Goal: Transaction & Acquisition: Purchase product/service

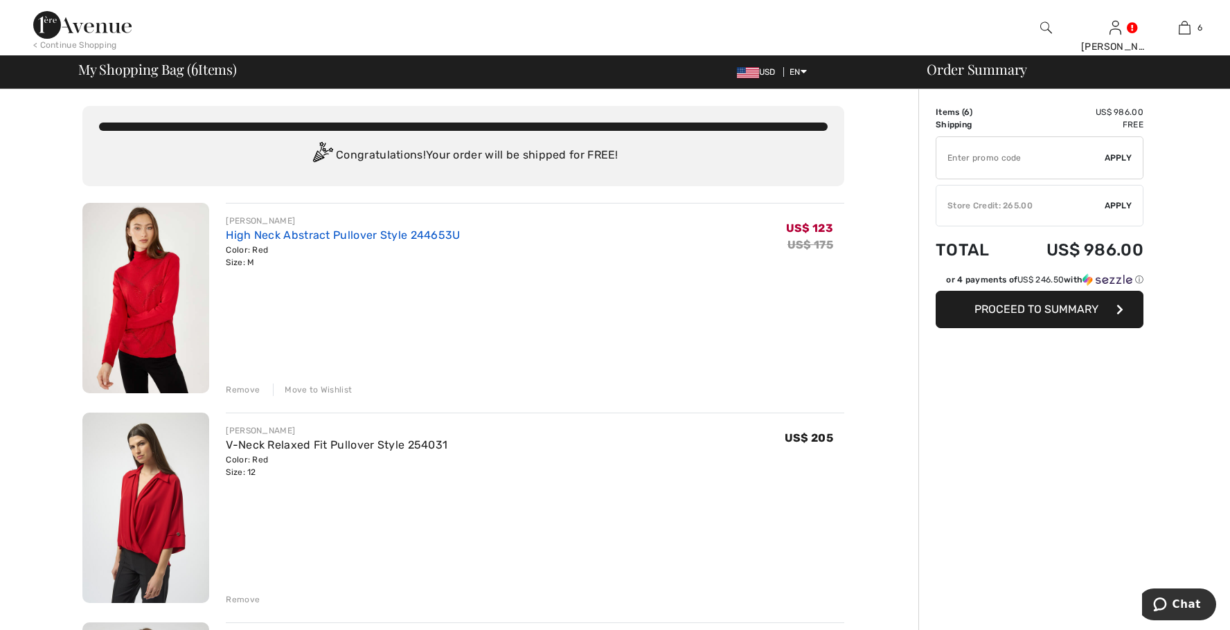
click at [269, 238] on link "High Neck Abstract Pullover Style 244653U" at bounding box center [343, 235] width 234 height 13
click at [251, 392] on div "Remove" at bounding box center [243, 390] width 34 height 12
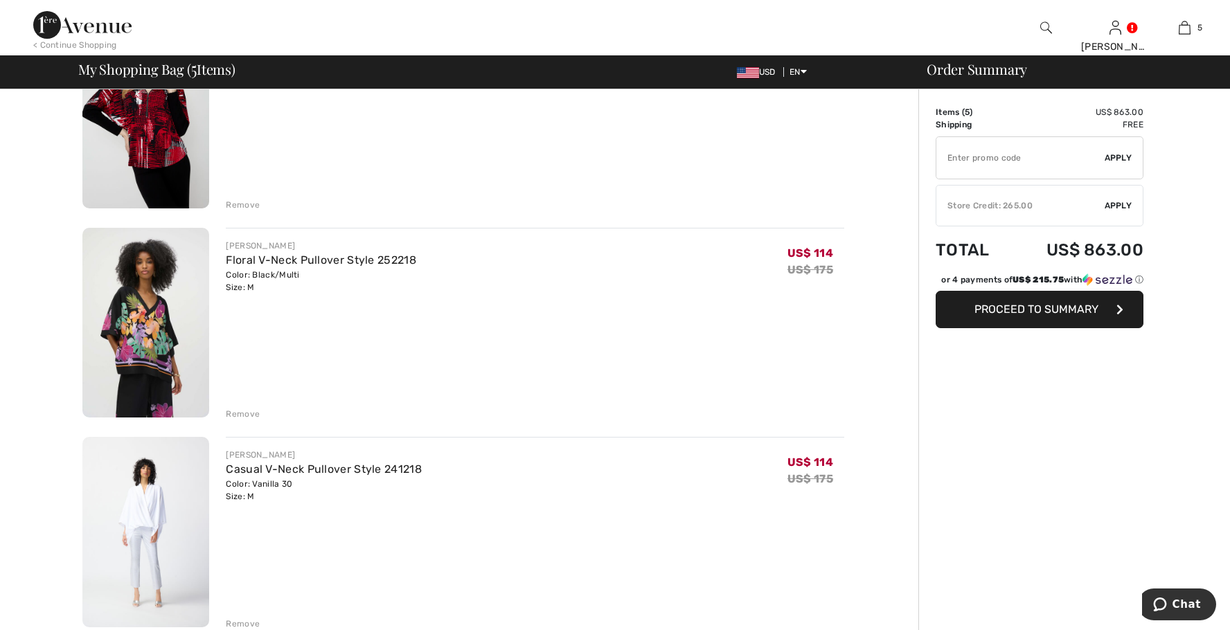
scroll to position [485, 0]
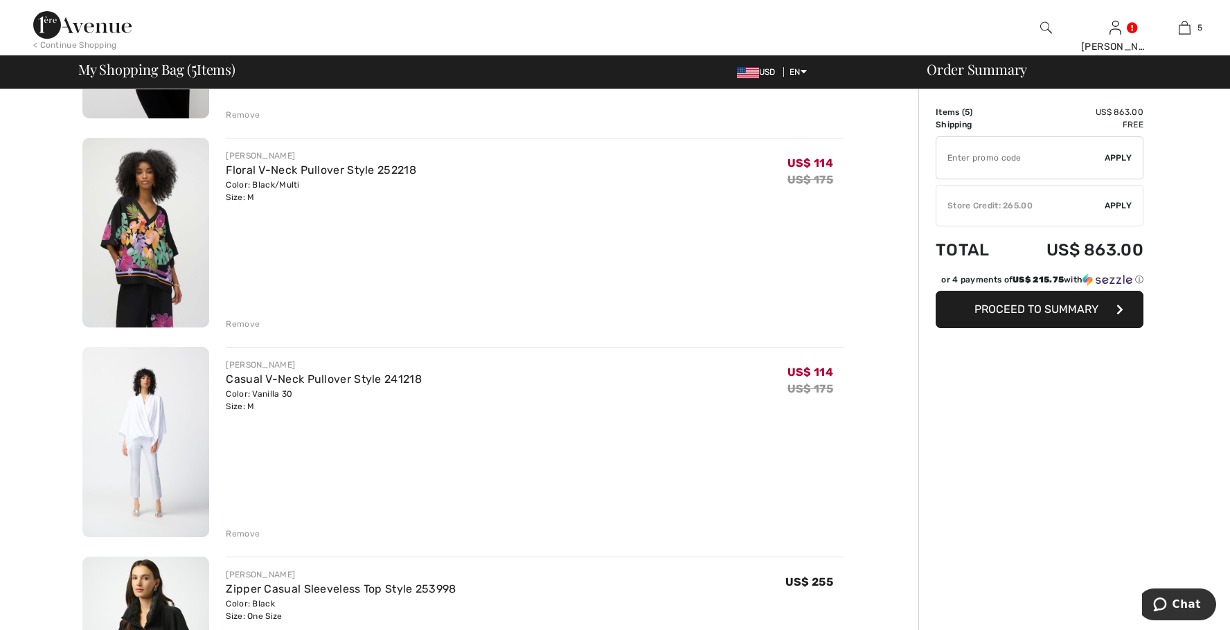
click at [240, 325] on div "Remove" at bounding box center [243, 324] width 34 height 12
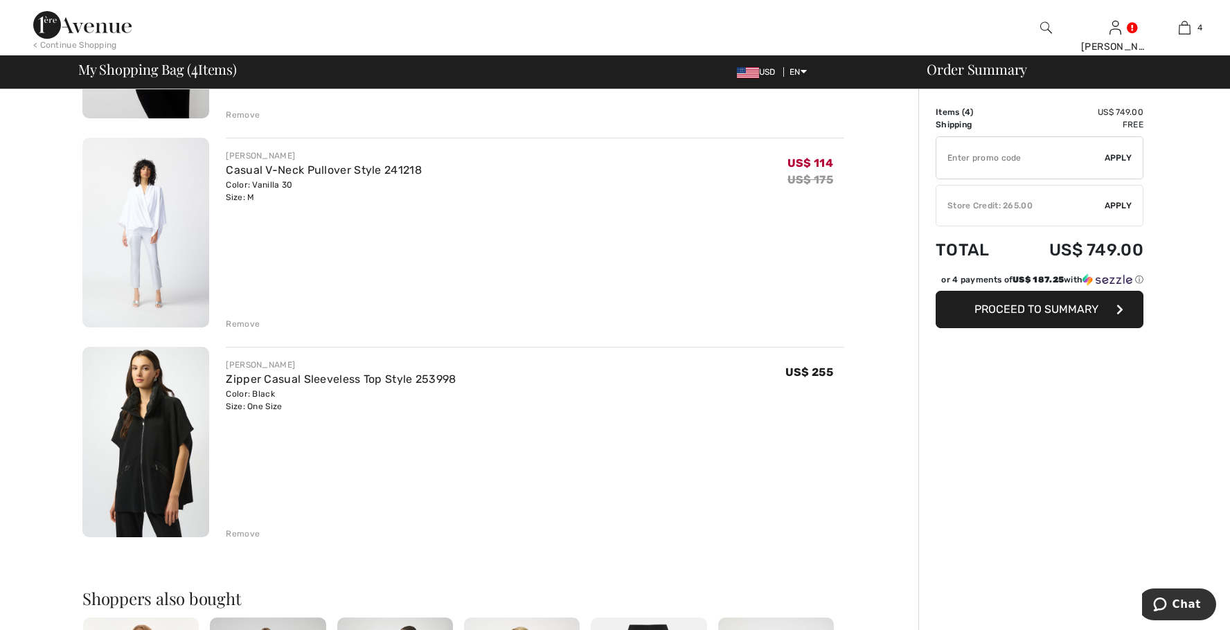
click at [235, 320] on div "Remove" at bounding box center [243, 324] width 34 height 12
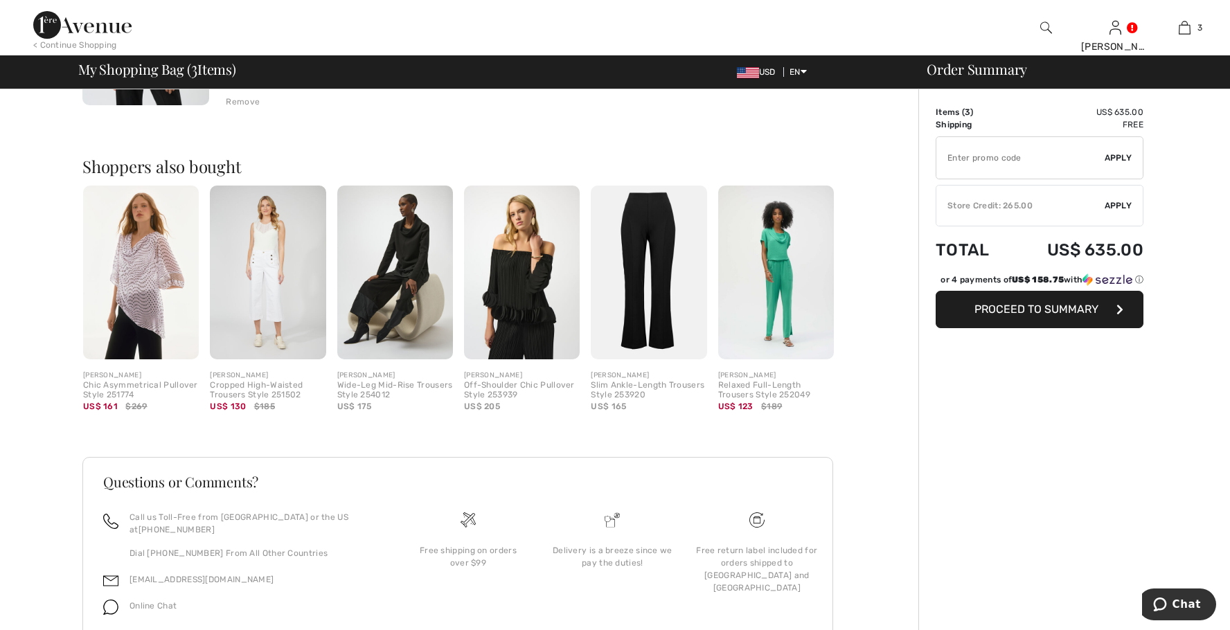
scroll to position [682, 0]
